Goal: Task Accomplishment & Management: Manage account settings

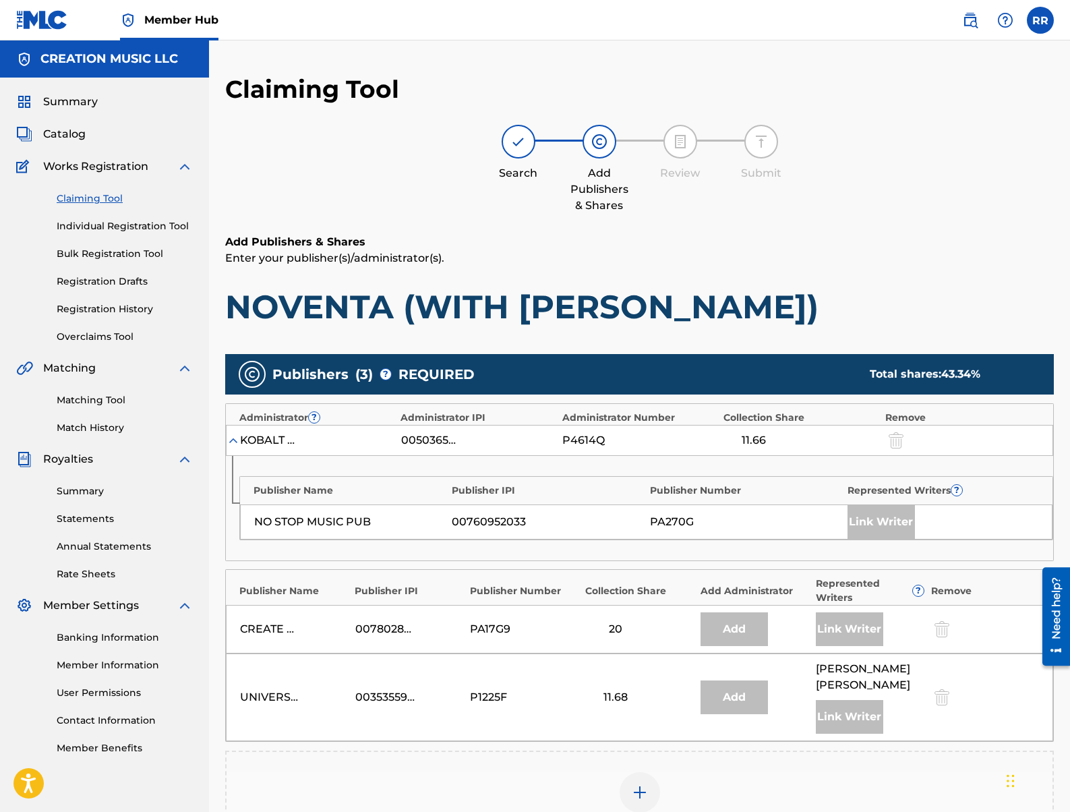
click at [100, 102] on div "Summary" at bounding box center [104, 102] width 177 height 16
drag, startPoint x: 80, startPoint y: 101, endPoint x: 95, endPoint y: 58, distance: 45.6
click at [80, 100] on span "Summary" at bounding box center [70, 102] width 55 height 16
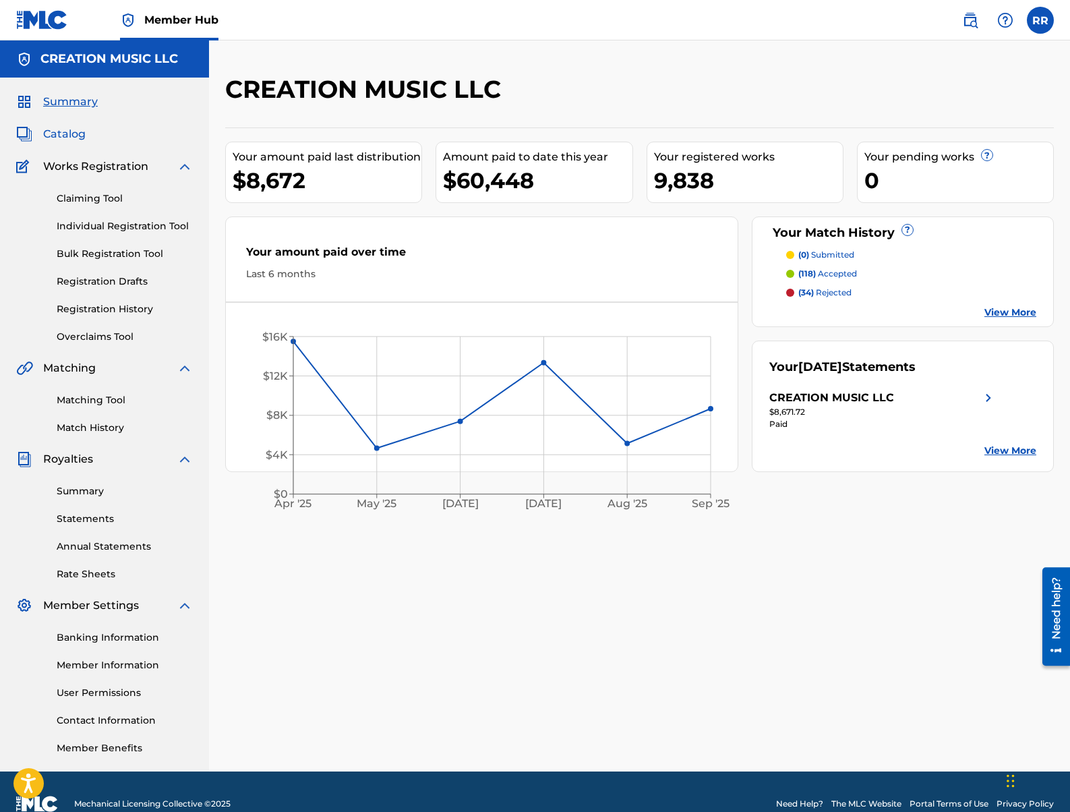
click at [61, 131] on span "Catalog" at bounding box center [64, 134] width 42 height 16
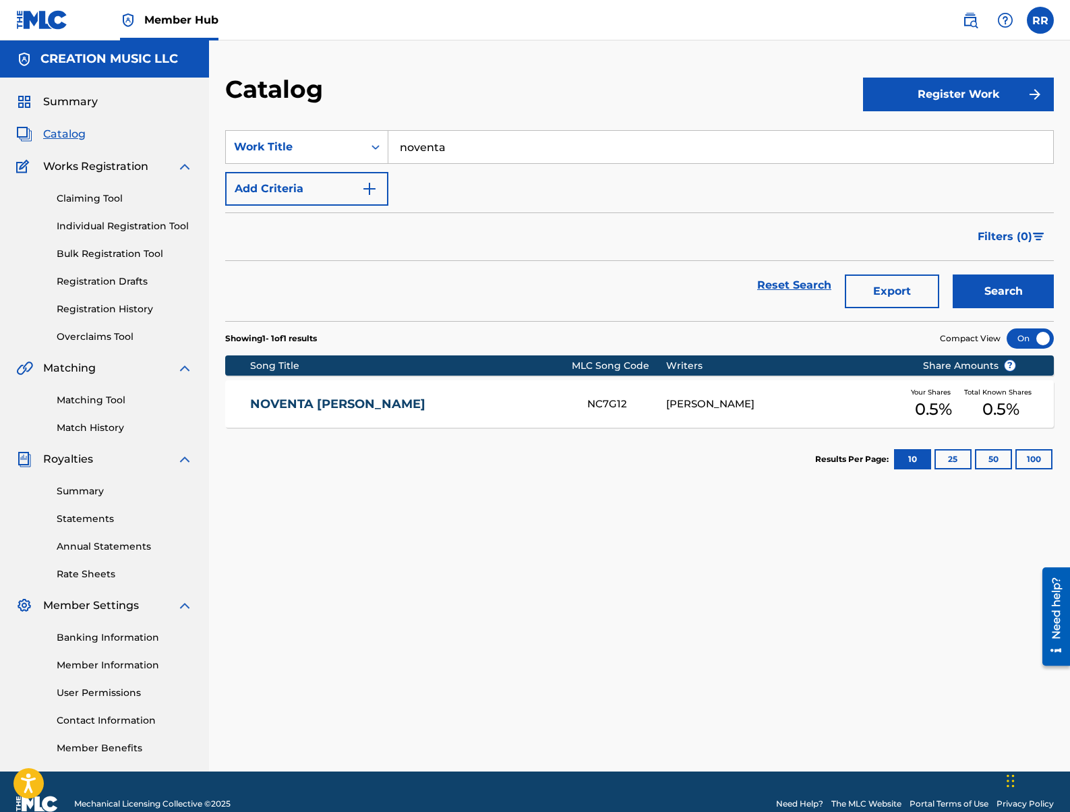
click at [655, 407] on div "NC7G12" at bounding box center [626, 405] width 79 height 16
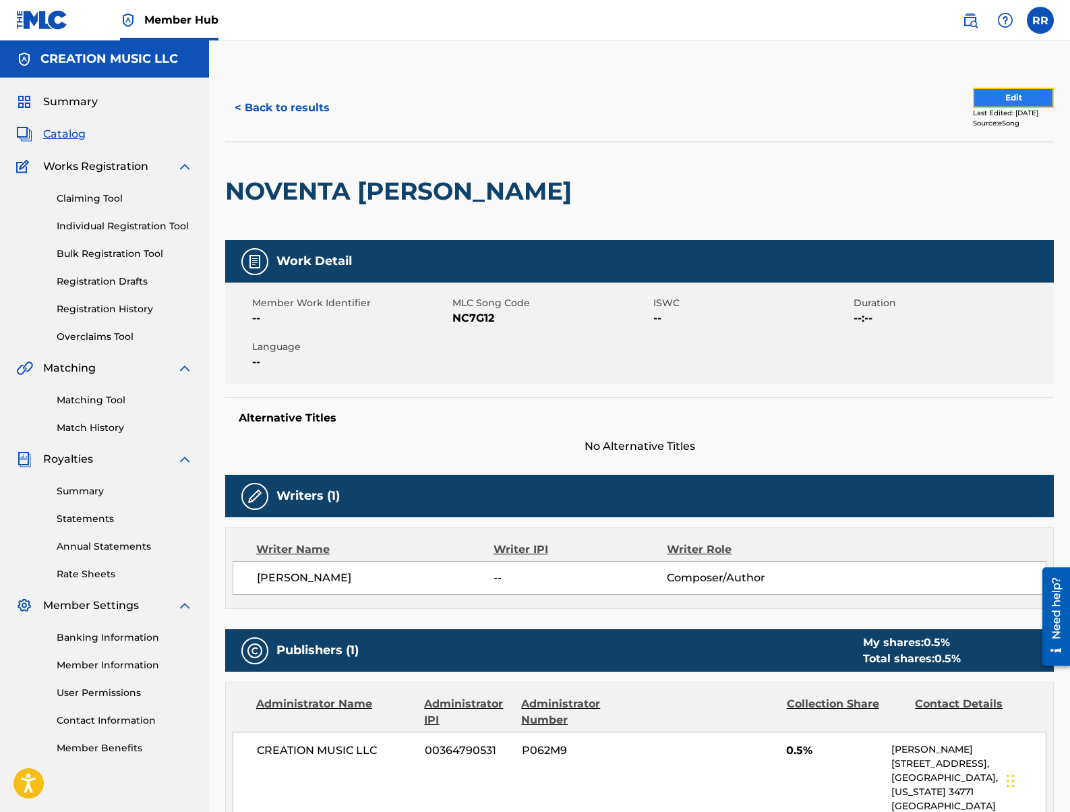
click at [1015, 93] on button "Edit" at bounding box center [1013, 98] width 81 height 20
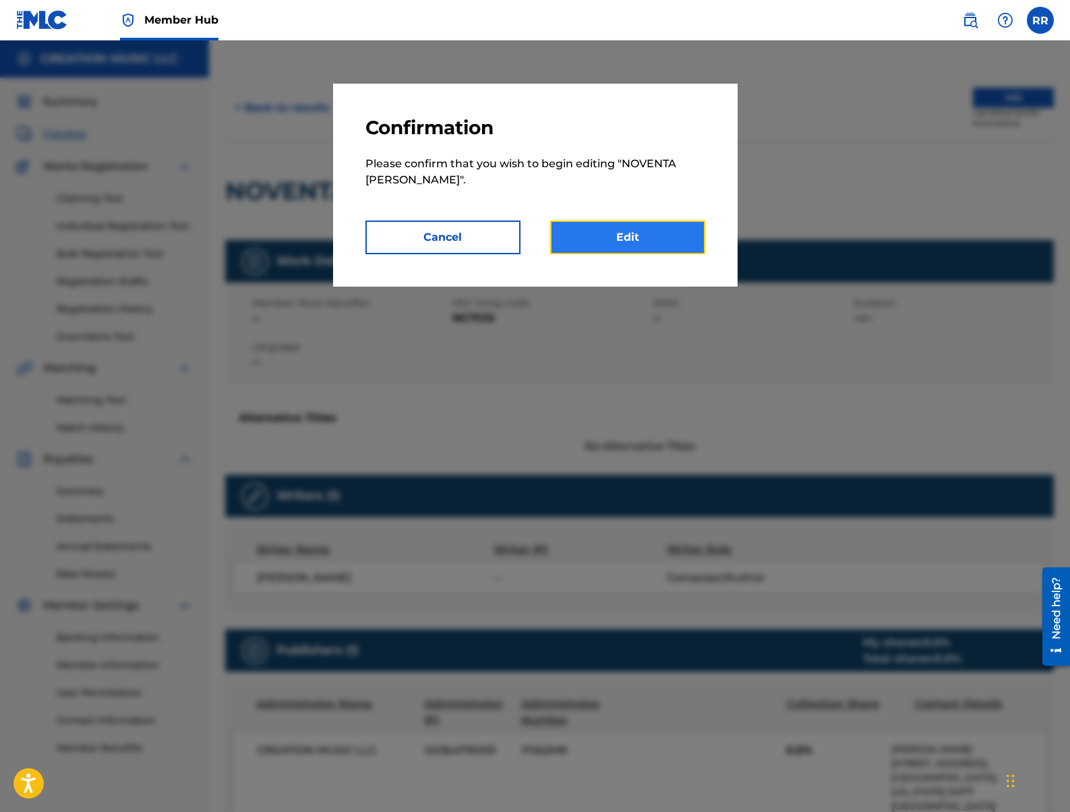
click at [637, 231] on link "Edit" at bounding box center [627, 238] width 155 height 34
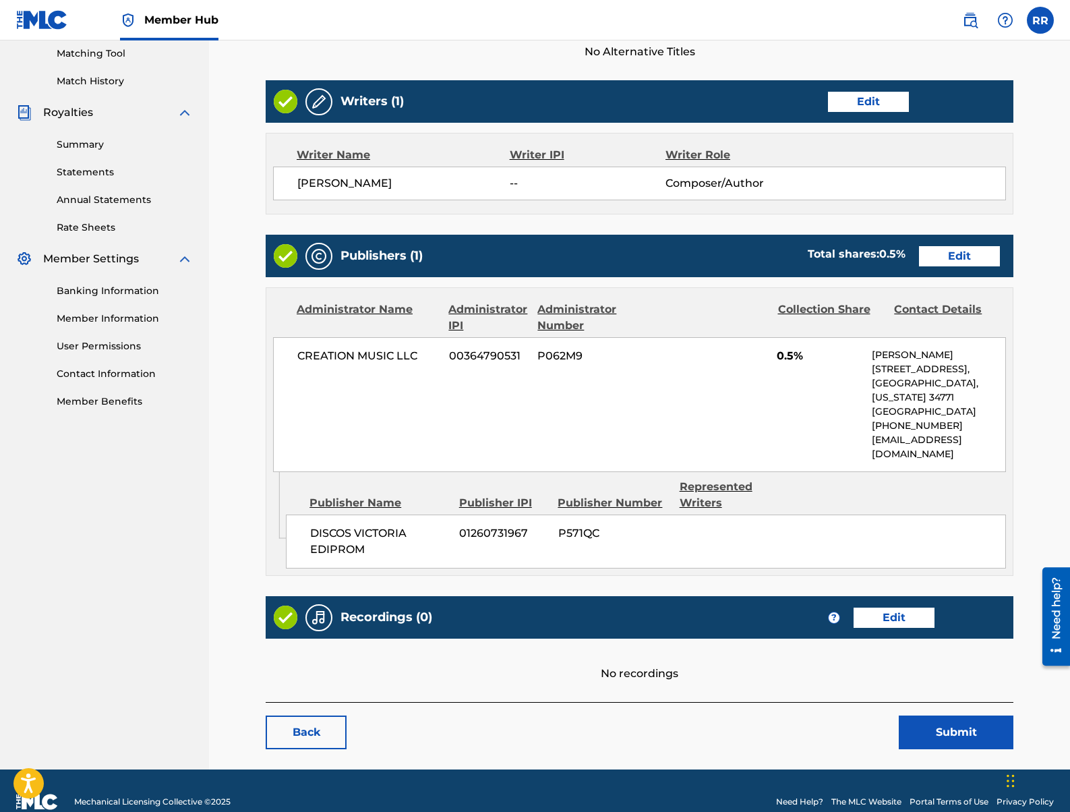
scroll to position [369, 0]
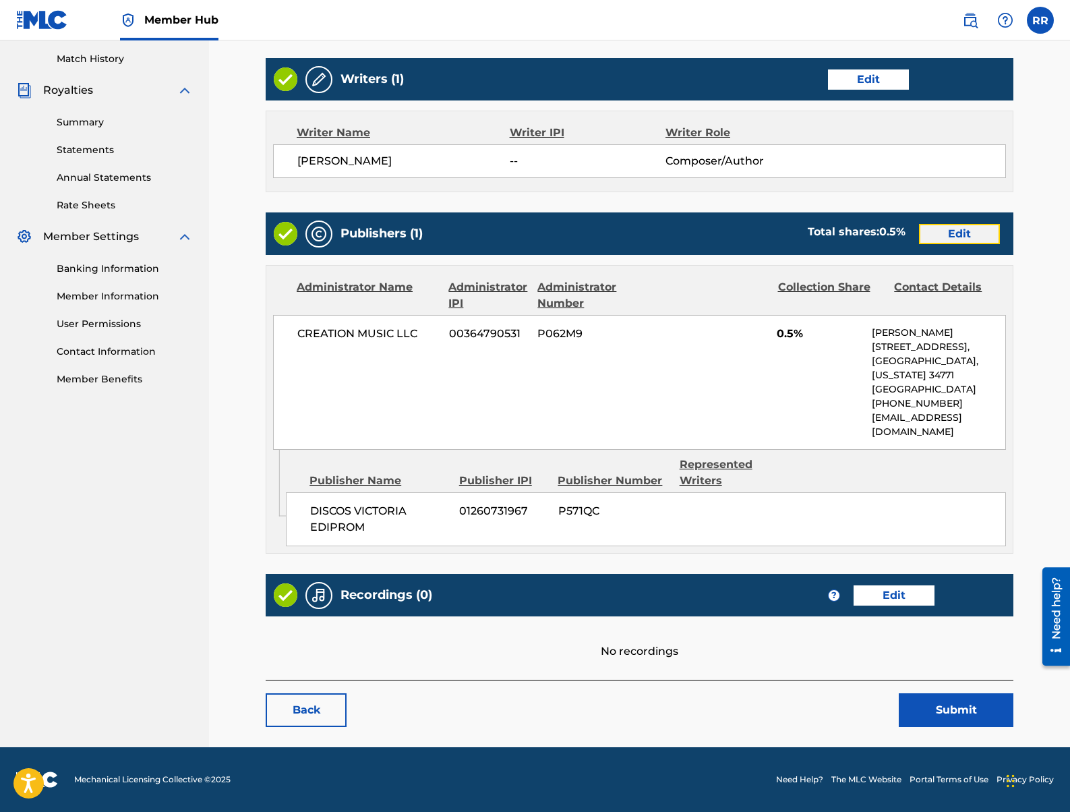
click at [970, 234] on link "Edit" at bounding box center [959, 234] width 81 height 20
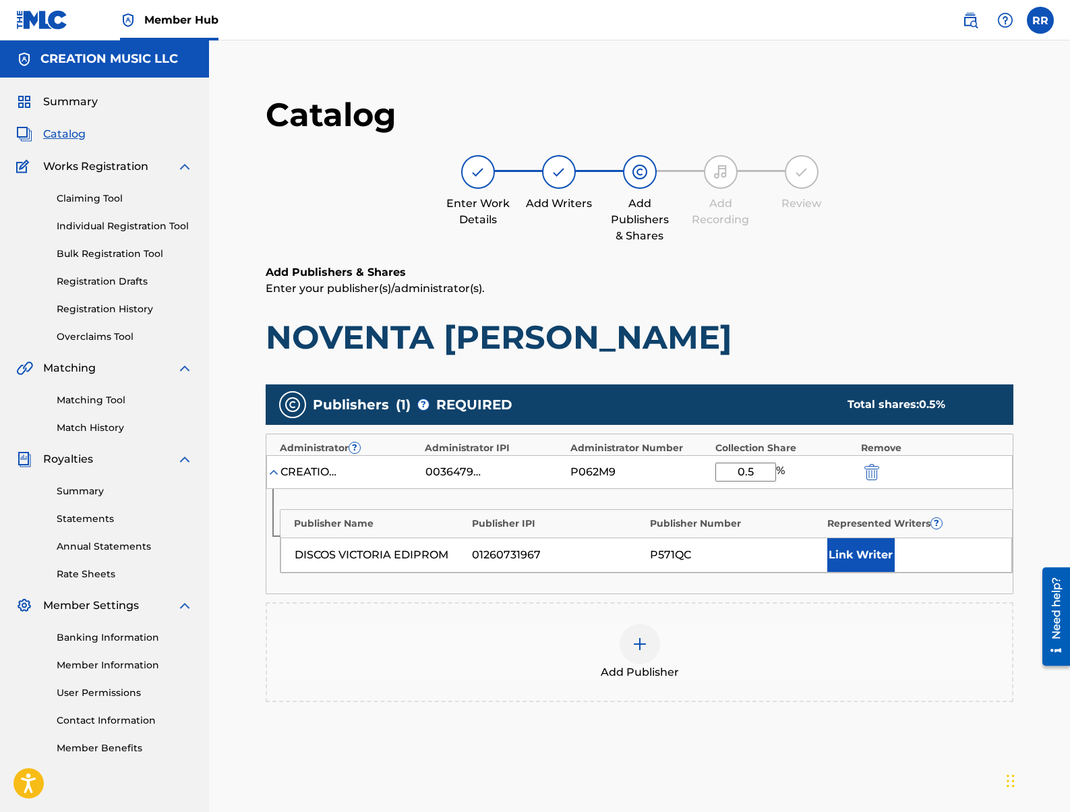
drag, startPoint x: 731, startPoint y: 473, endPoint x: 694, endPoint y: 465, distance: 38.0
click at [704, 467] on div "CREATION MUSIC LLC 00364790531 P062M9 0.5 %" at bounding box center [639, 472] width 747 height 34
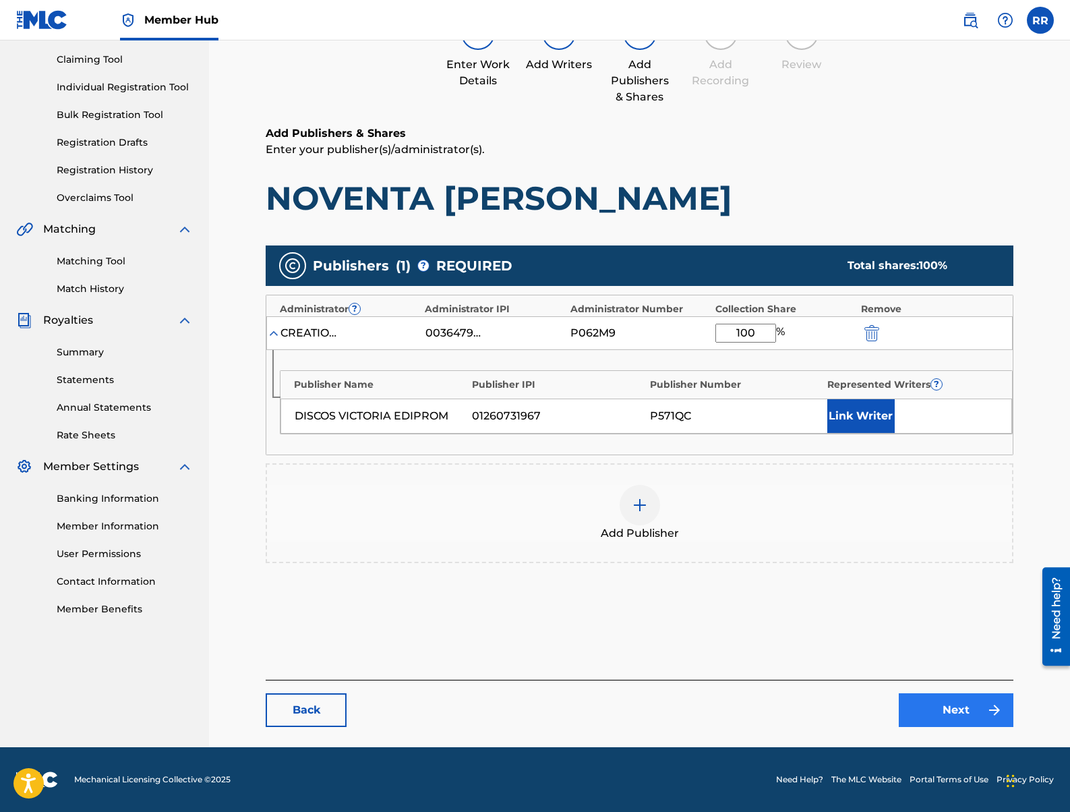
type input "100"
click at [952, 719] on link "Next" at bounding box center [956, 710] width 115 height 34
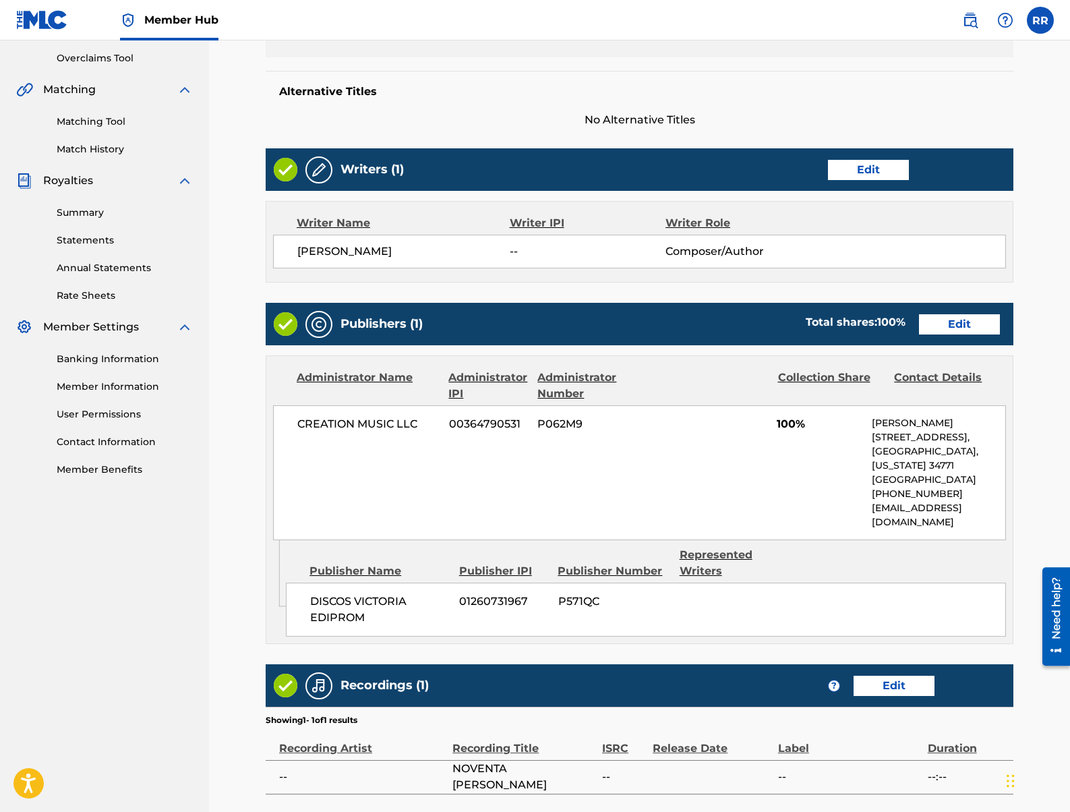
scroll to position [413, 0]
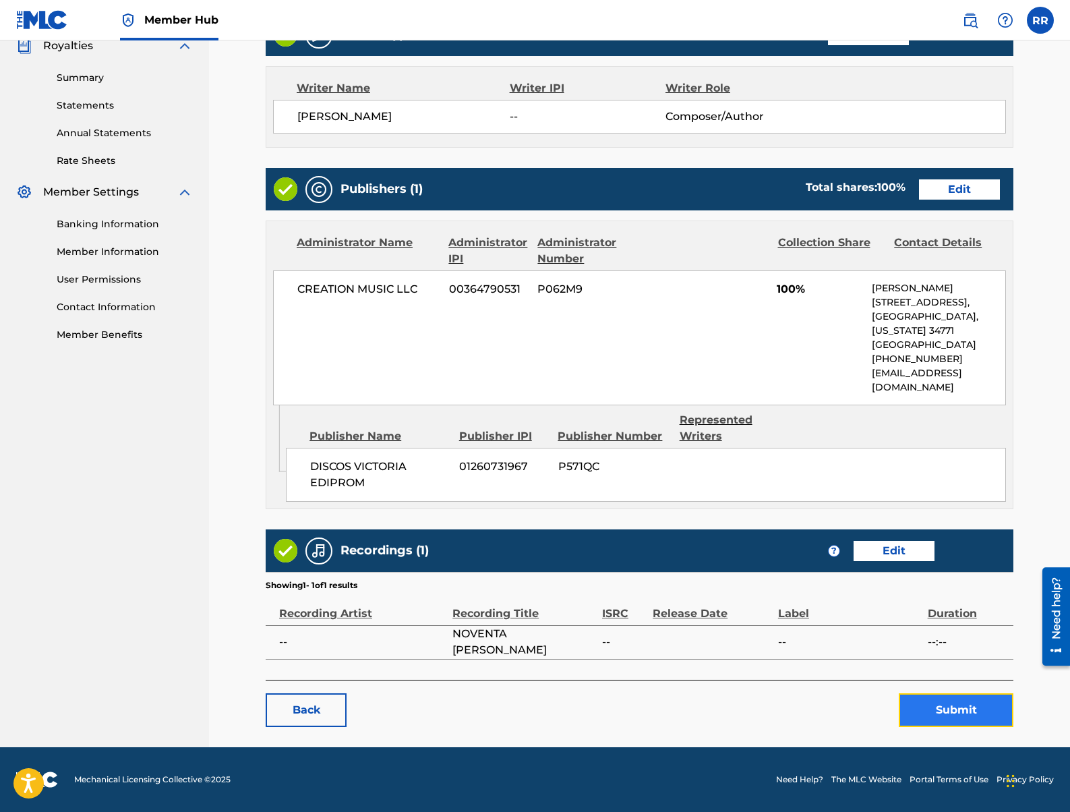
click at [952, 711] on button "Submit" at bounding box center [956, 710] width 115 height 34
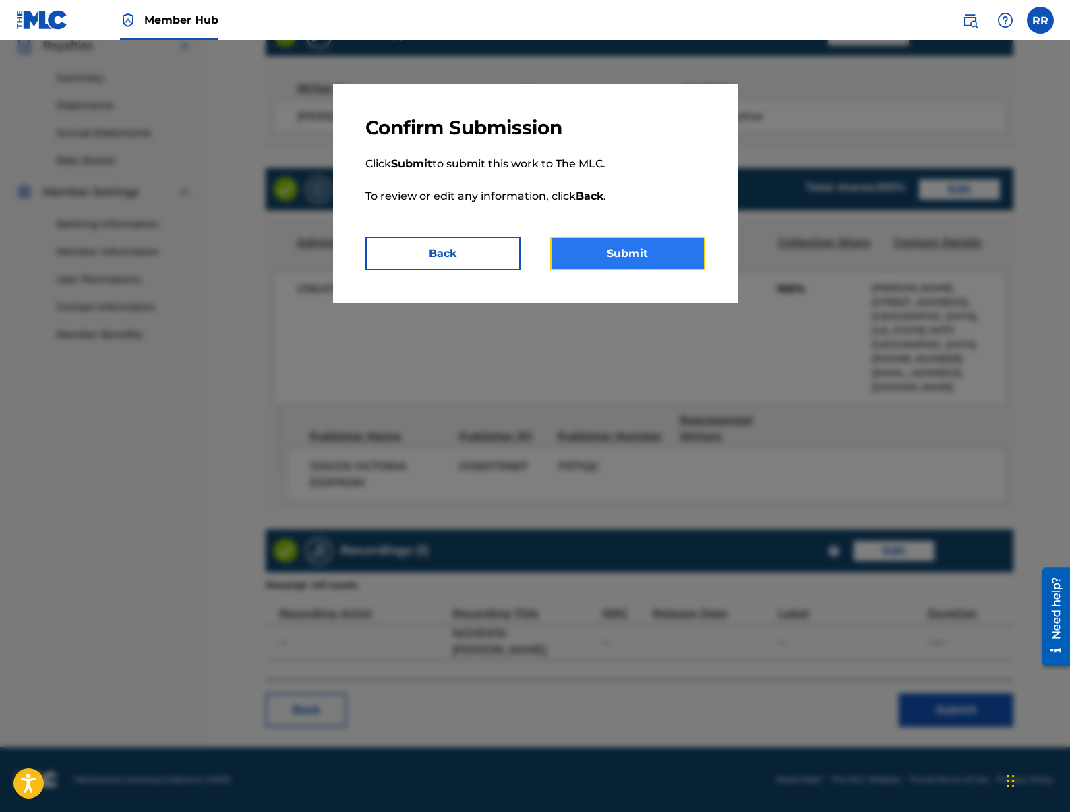
click at [639, 247] on button "Submit" at bounding box center [627, 254] width 155 height 34
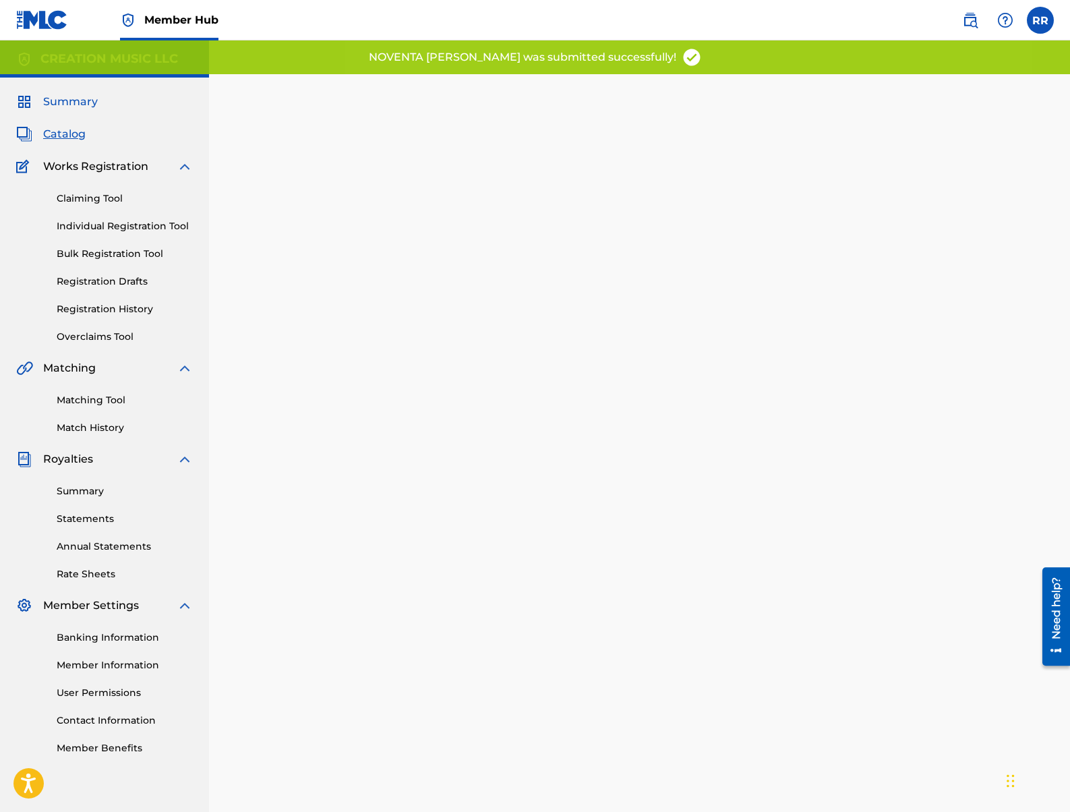
click at [66, 99] on span "Summary" at bounding box center [70, 102] width 55 height 16
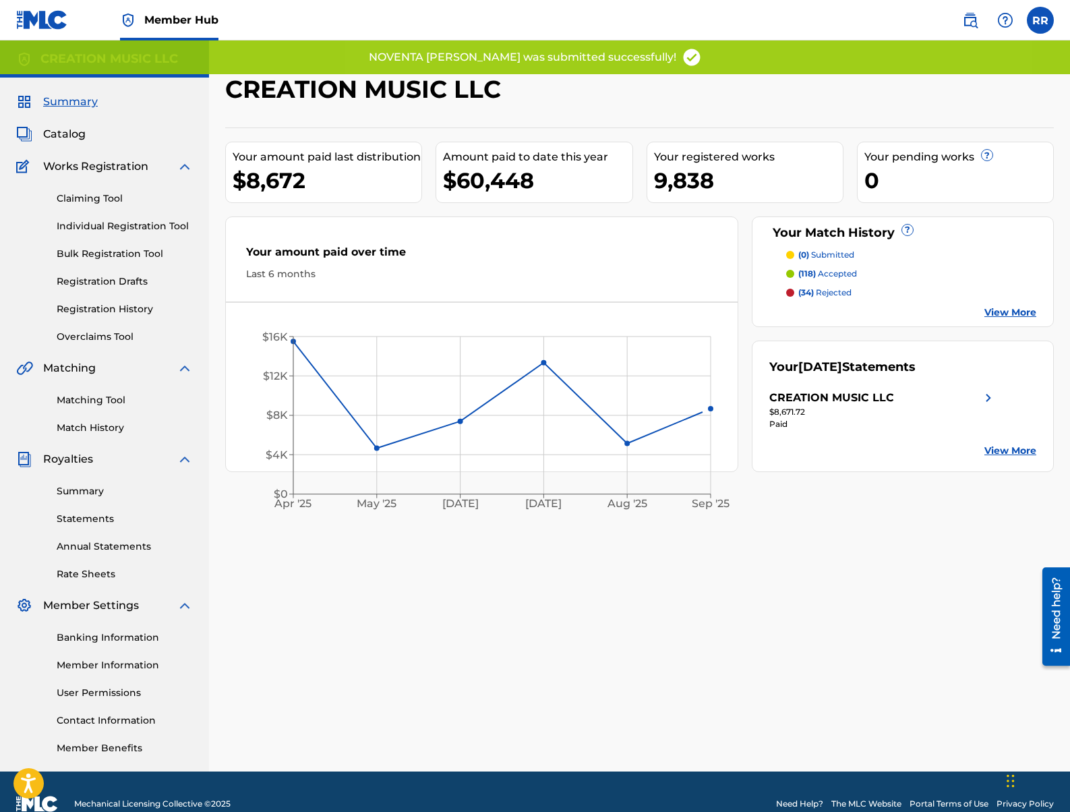
scroll to position [3, 0]
